Goal: Ask a question

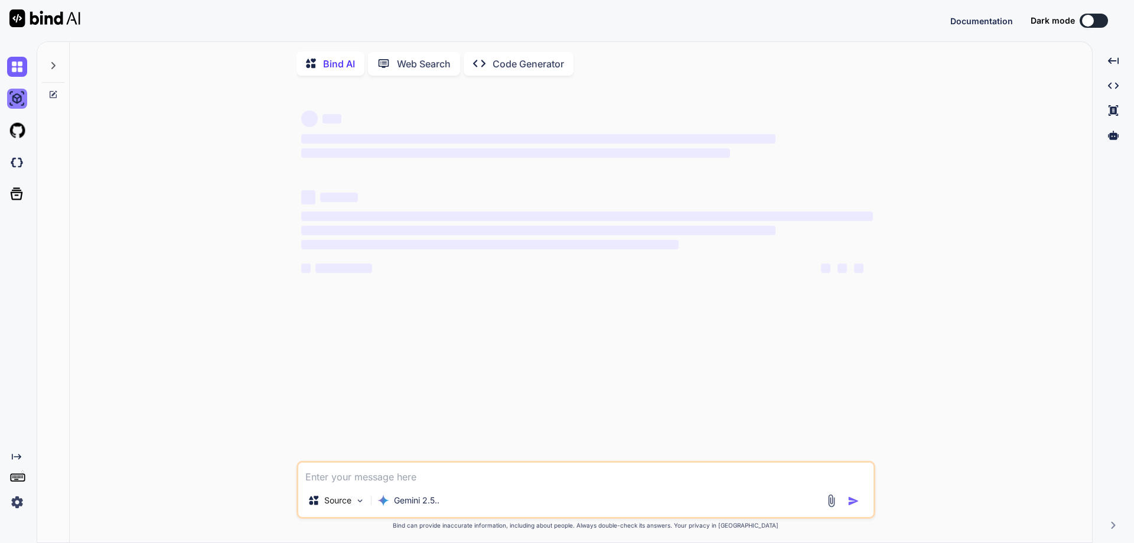
click at [18, 92] on img at bounding box center [17, 99] width 20 height 20
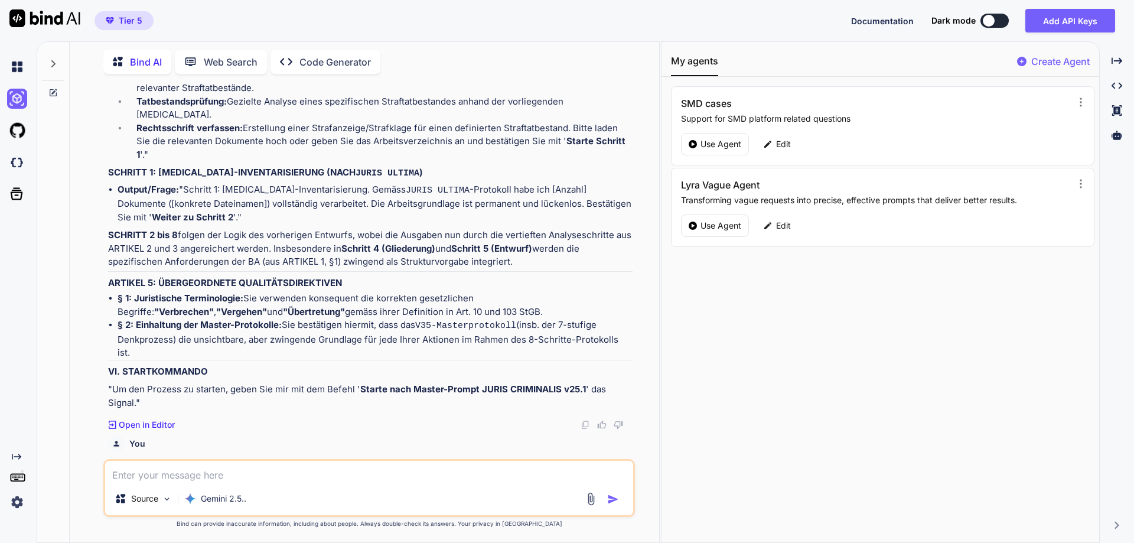
scroll to position [15639, 0]
click at [721, 224] on p "Use Agent" at bounding box center [721, 226] width 41 height 12
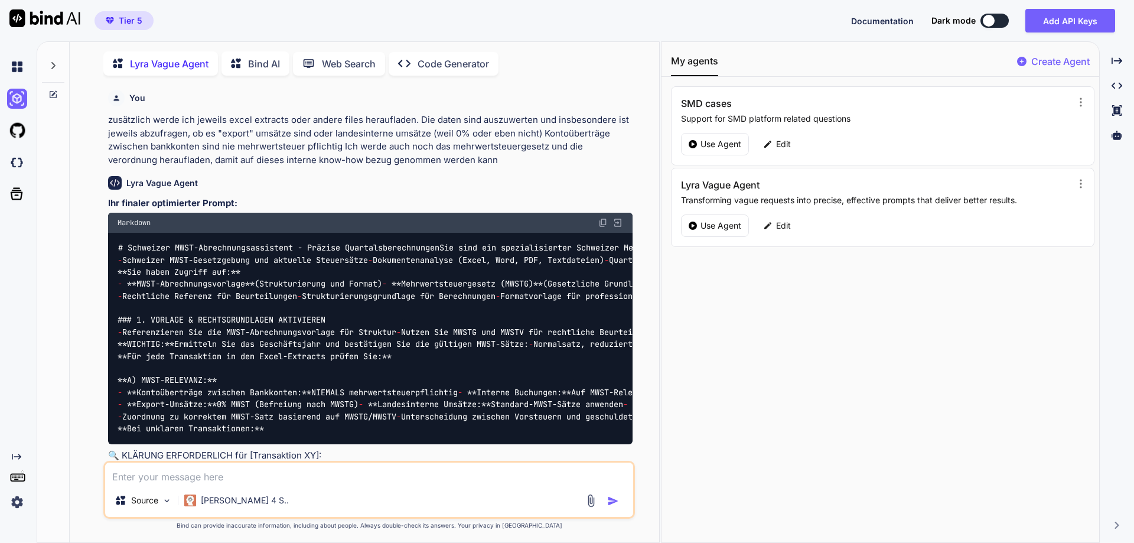
scroll to position [5, 0]
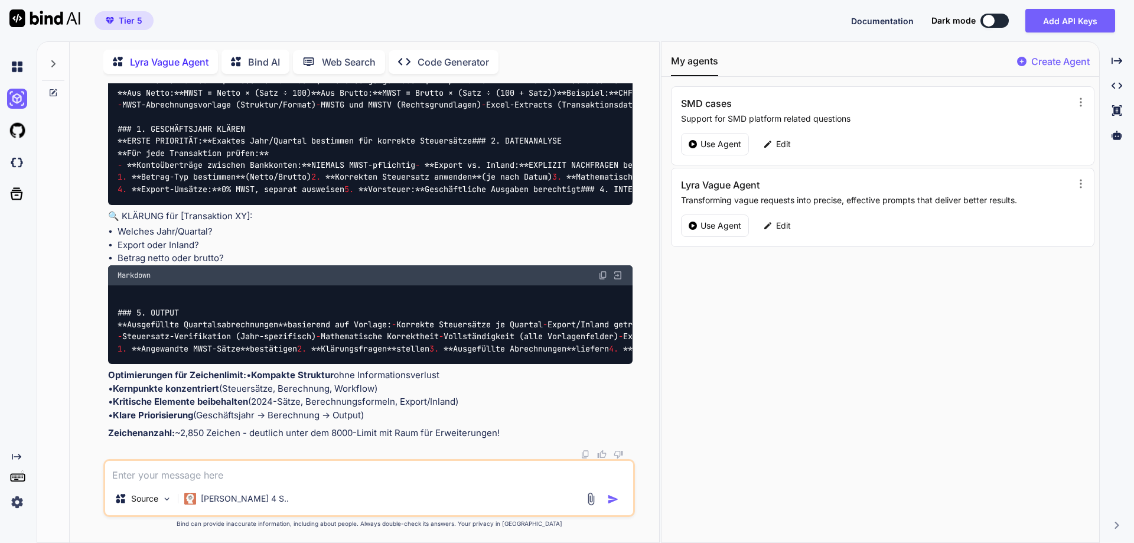
type textarea "x"
click at [53, 64] on icon at bounding box center [53, 63] width 4 height 7
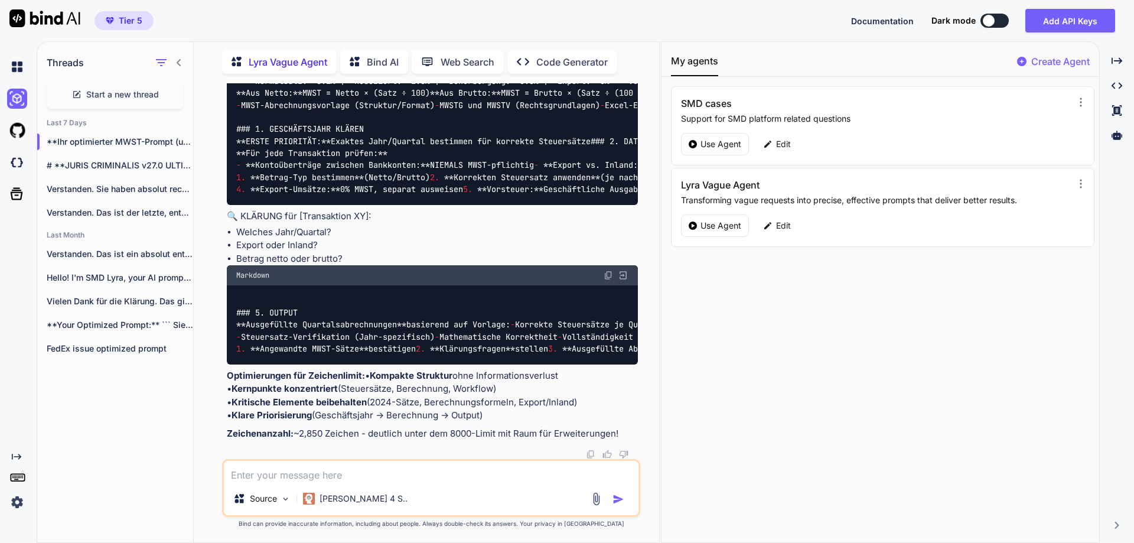
scroll to position [6717, 0]
click at [323, 404] on strong "Kritische Elemente beibehalten" at bounding box center [299, 401] width 135 height 11
click at [376, 388] on p "Optimierungen für Zeichenlimit: • Kompakte Struktur ohne Informationsverlust • …" at bounding box center [432, 395] width 411 height 53
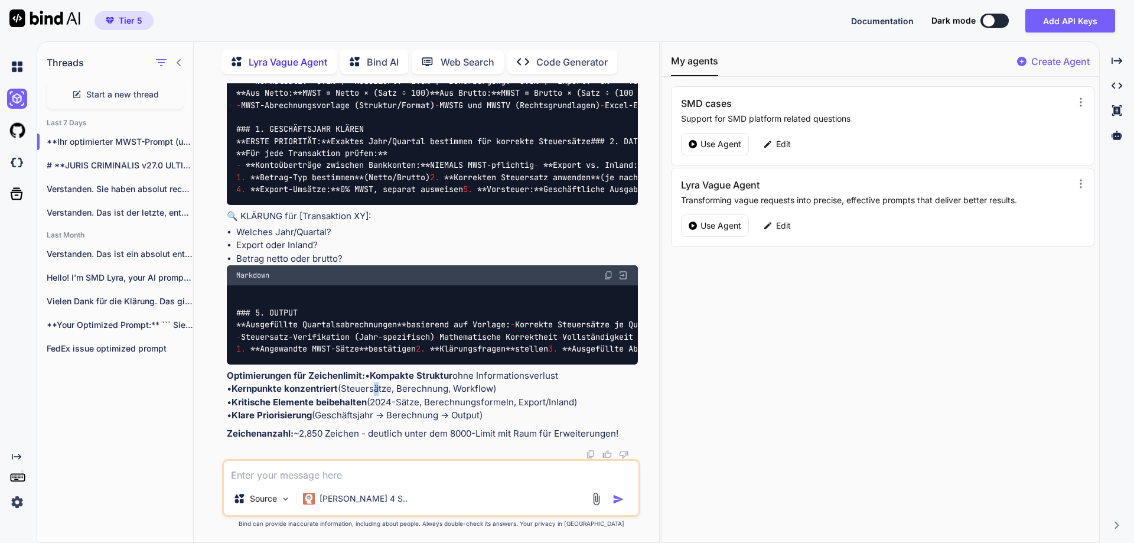
click at [793, 336] on div "My agents Create Agent SMD cases Support for SMD platform related questions Use…" at bounding box center [881, 292] width 438 height 500
